Goal: Information Seeking & Learning: Find contact information

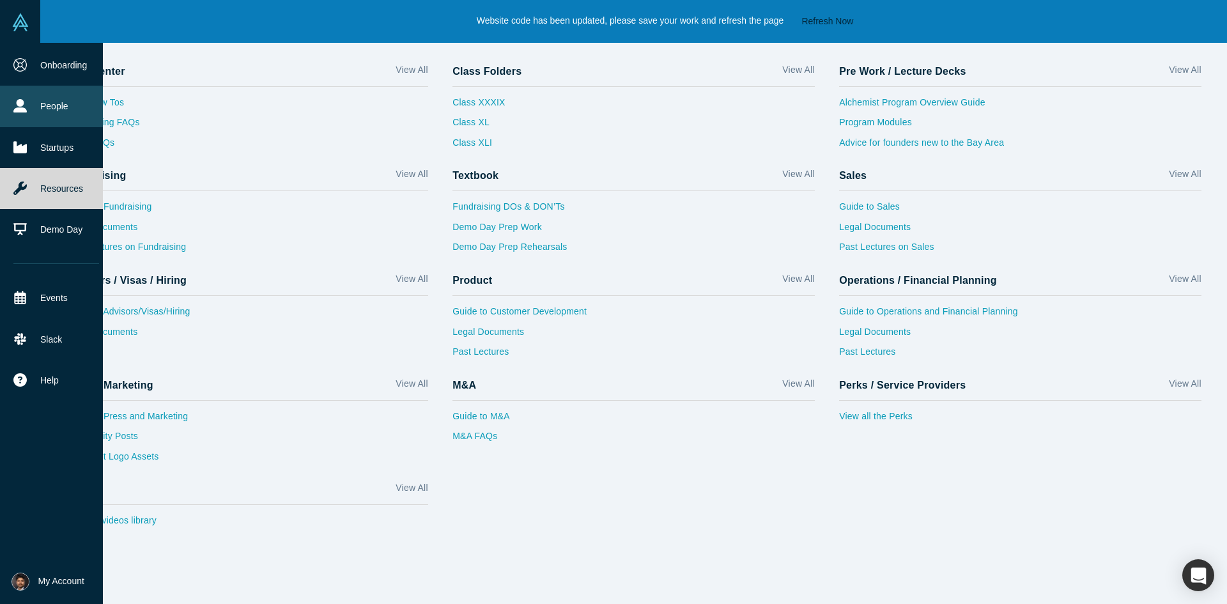
click at [37, 101] on link "People" at bounding box center [56, 106] width 112 height 41
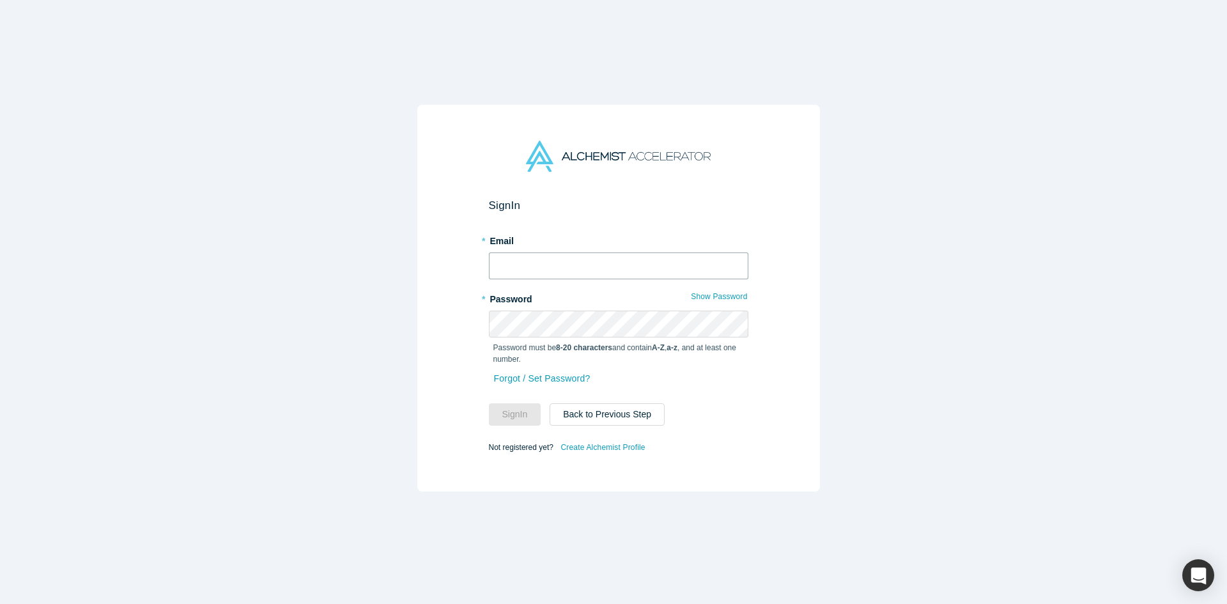
click at [562, 256] on input "text" at bounding box center [618, 265] width 259 height 27
type input "[EMAIL_ADDRESS][DOMAIN_NAME]"
click at [489, 403] on button "Sign In" at bounding box center [515, 414] width 52 height 22
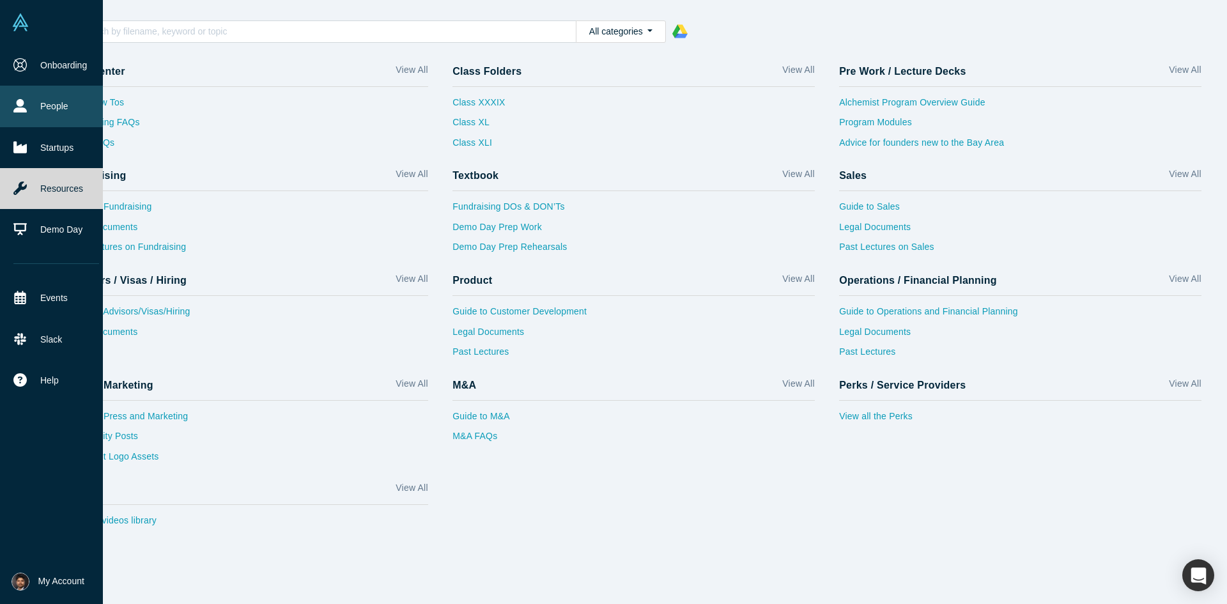
click at [33, 105] on link "People" at bounding box center [56, 106] width 112 height 41
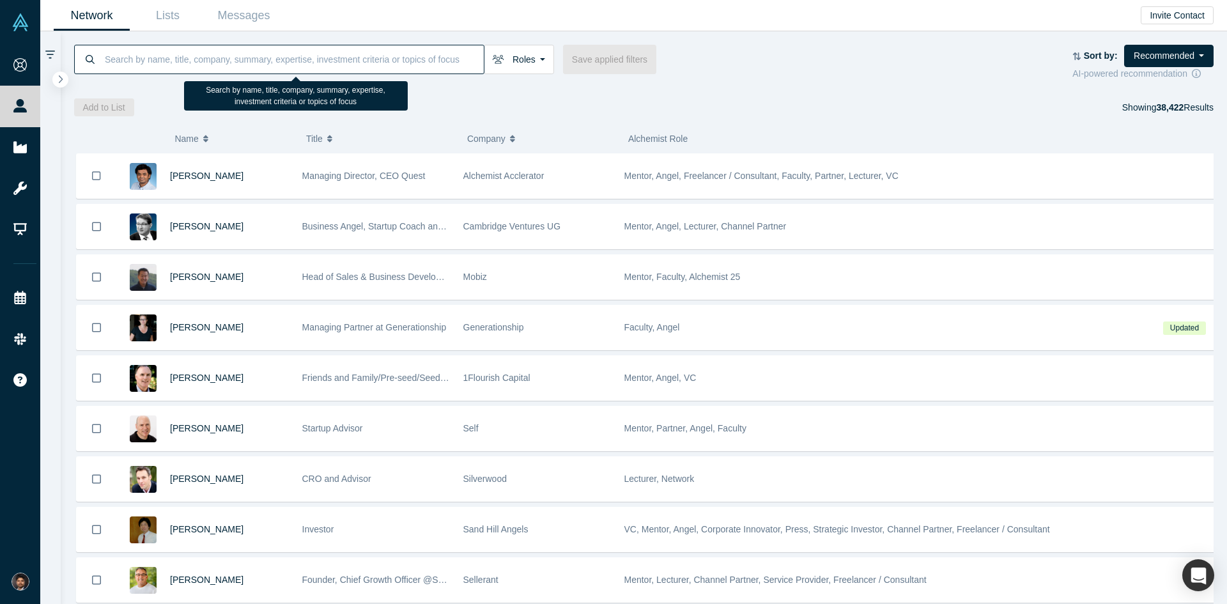
click at [249, 58] on input at bounding box center [294, 59] width 380 height 30
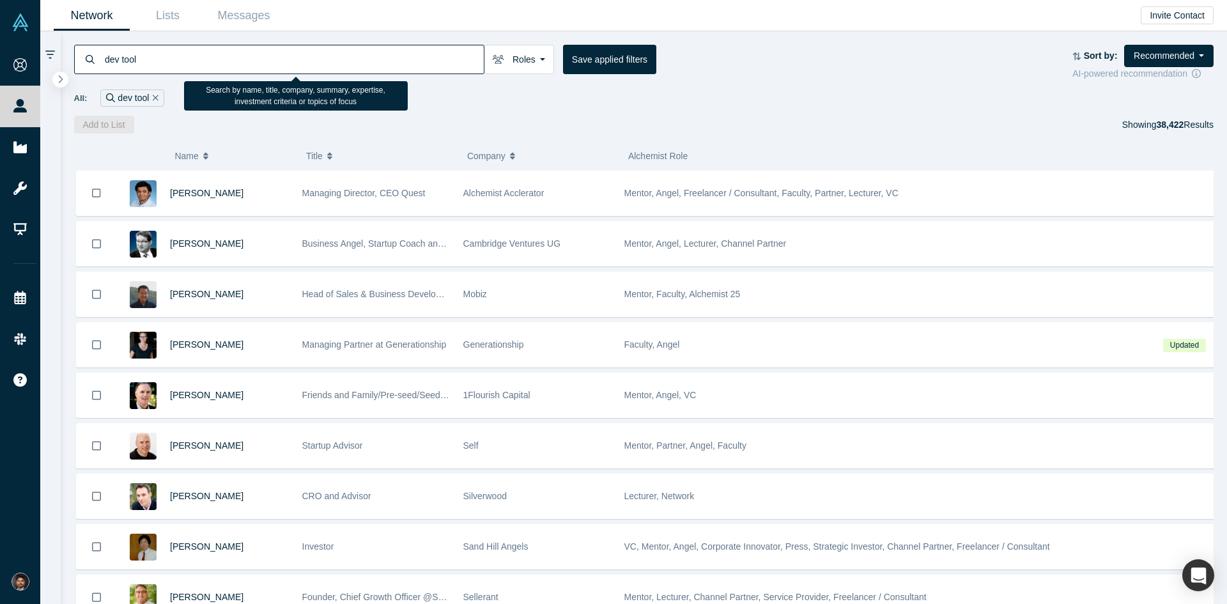
type input "dev tool"
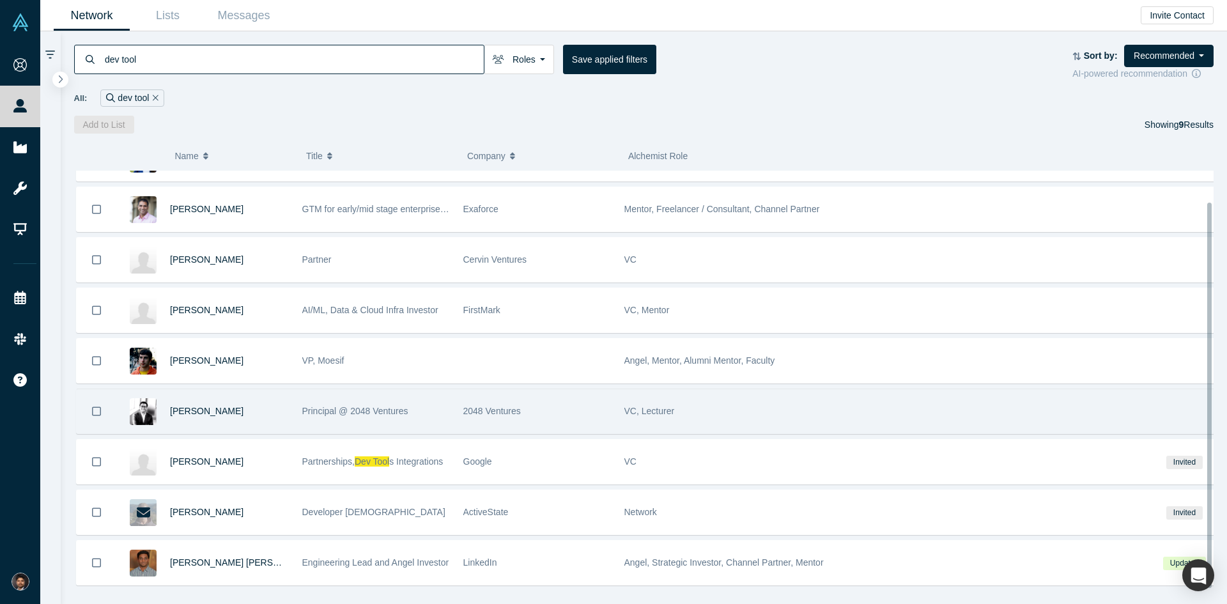
scroll to position [51, 0]
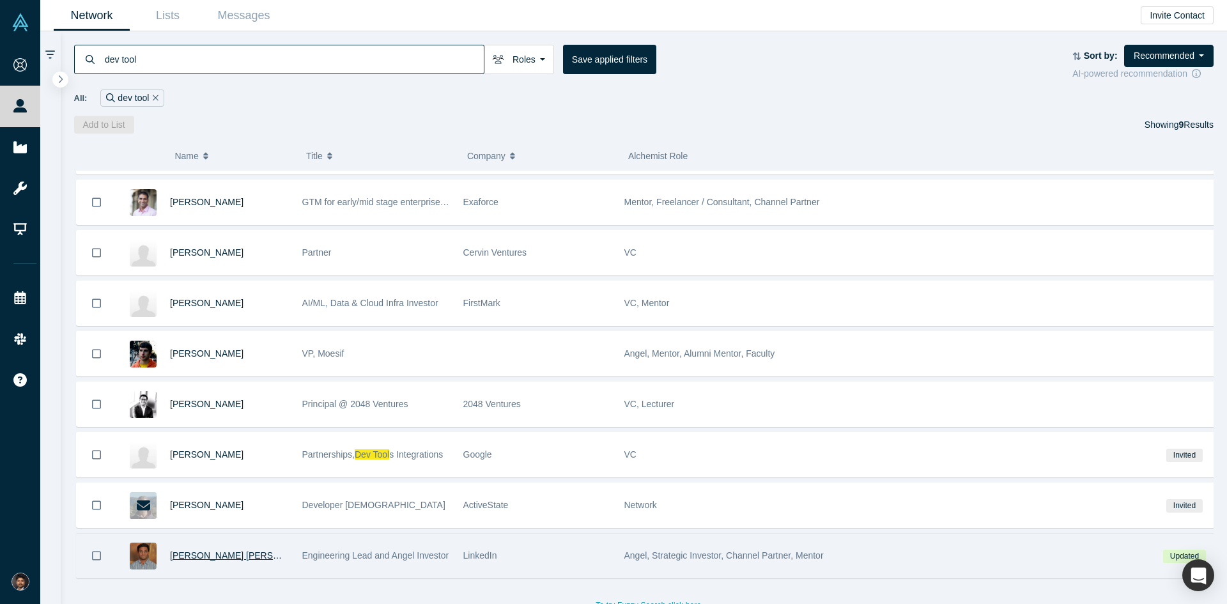
click at [235, 550] on span "[PERSON_NAME] [PERSON_NAME]" at bounding box center [245, 555] width 150 height 10
